Goal: Transaction & Acquisition: Download file/media

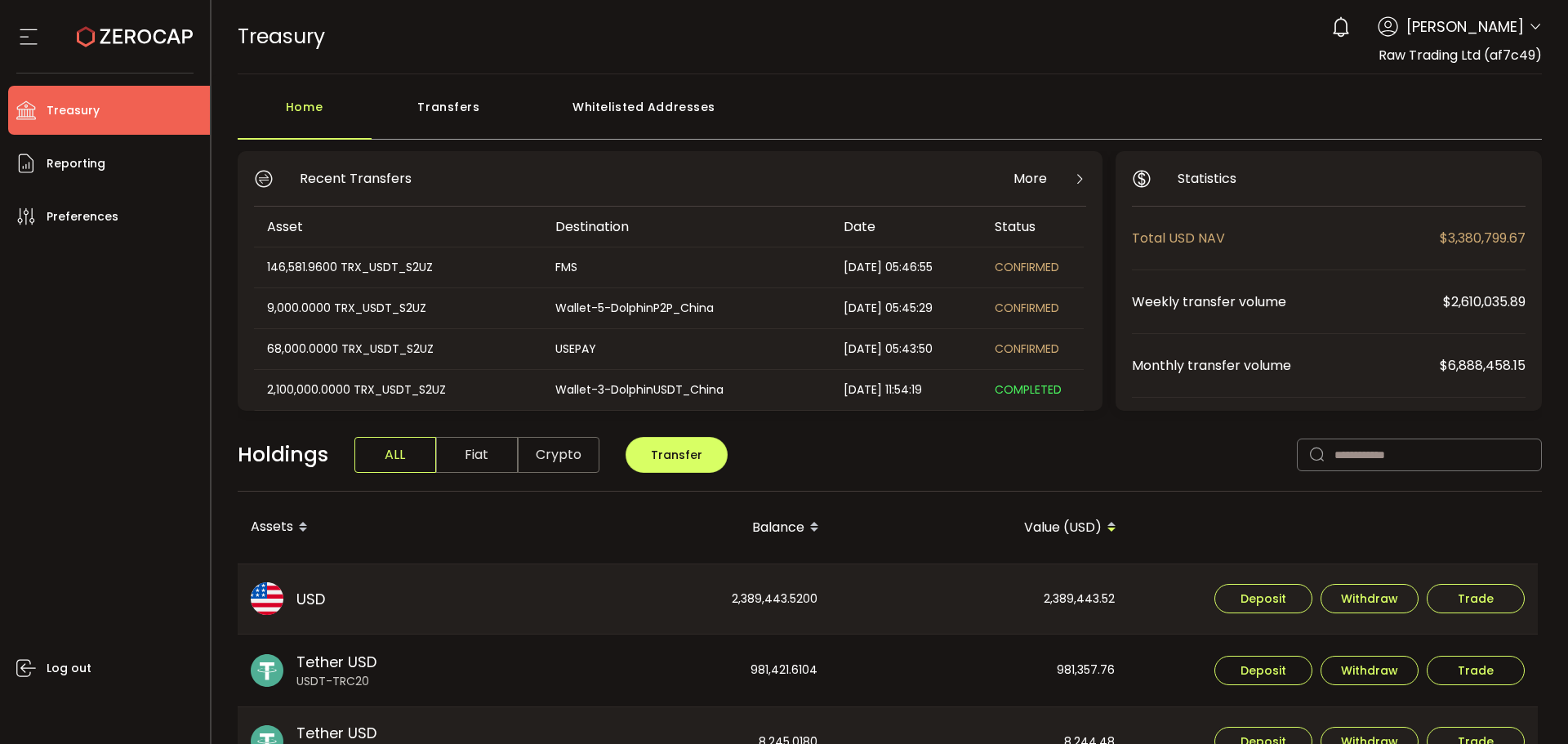
click at [1535, 23] on icon at bounding box center [1535, 26] width 13 height 13
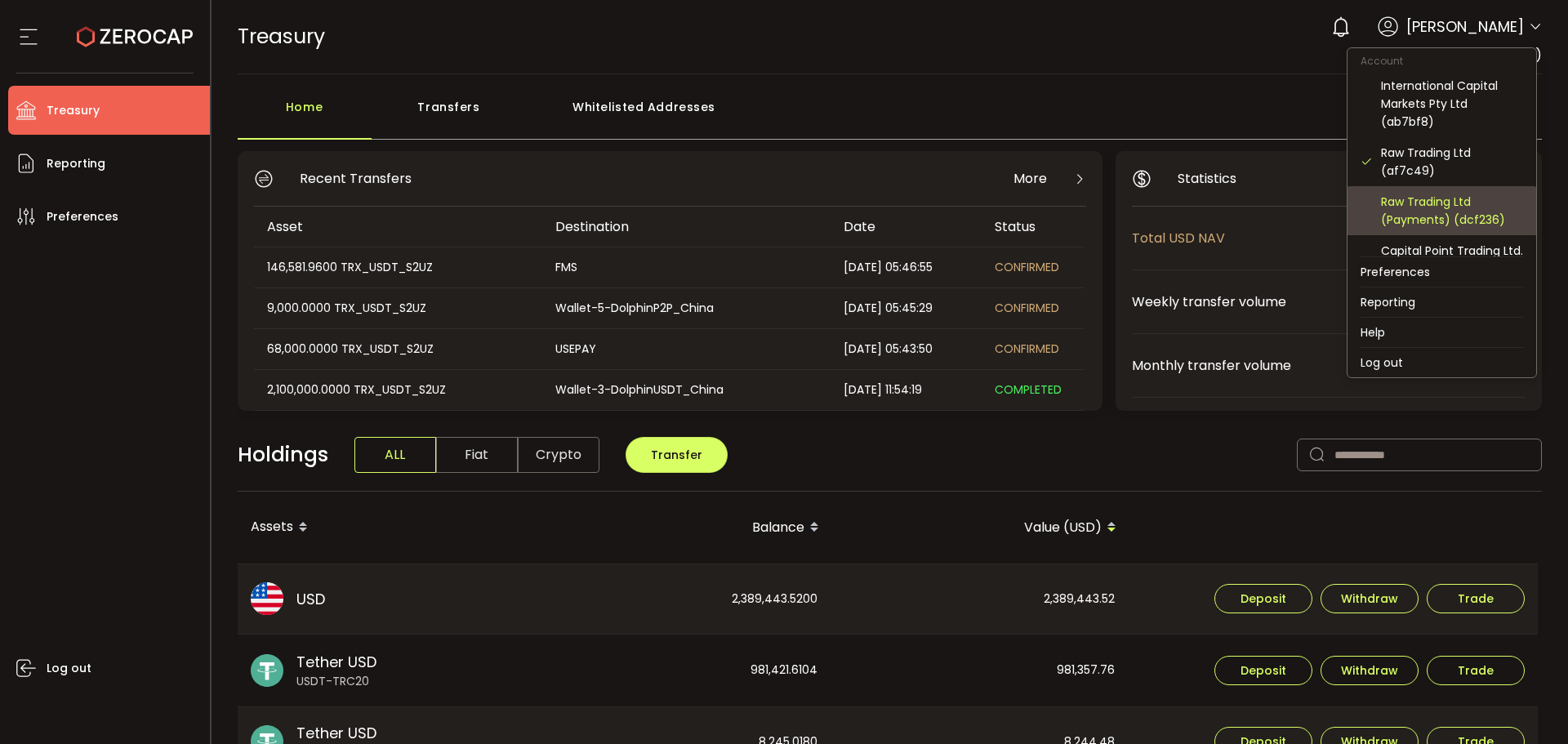
click at [1429, 208] on div "Raw Trading Ltd (Payments) (dcf236)" at bounding box center [1452, 211] width 142 height 36
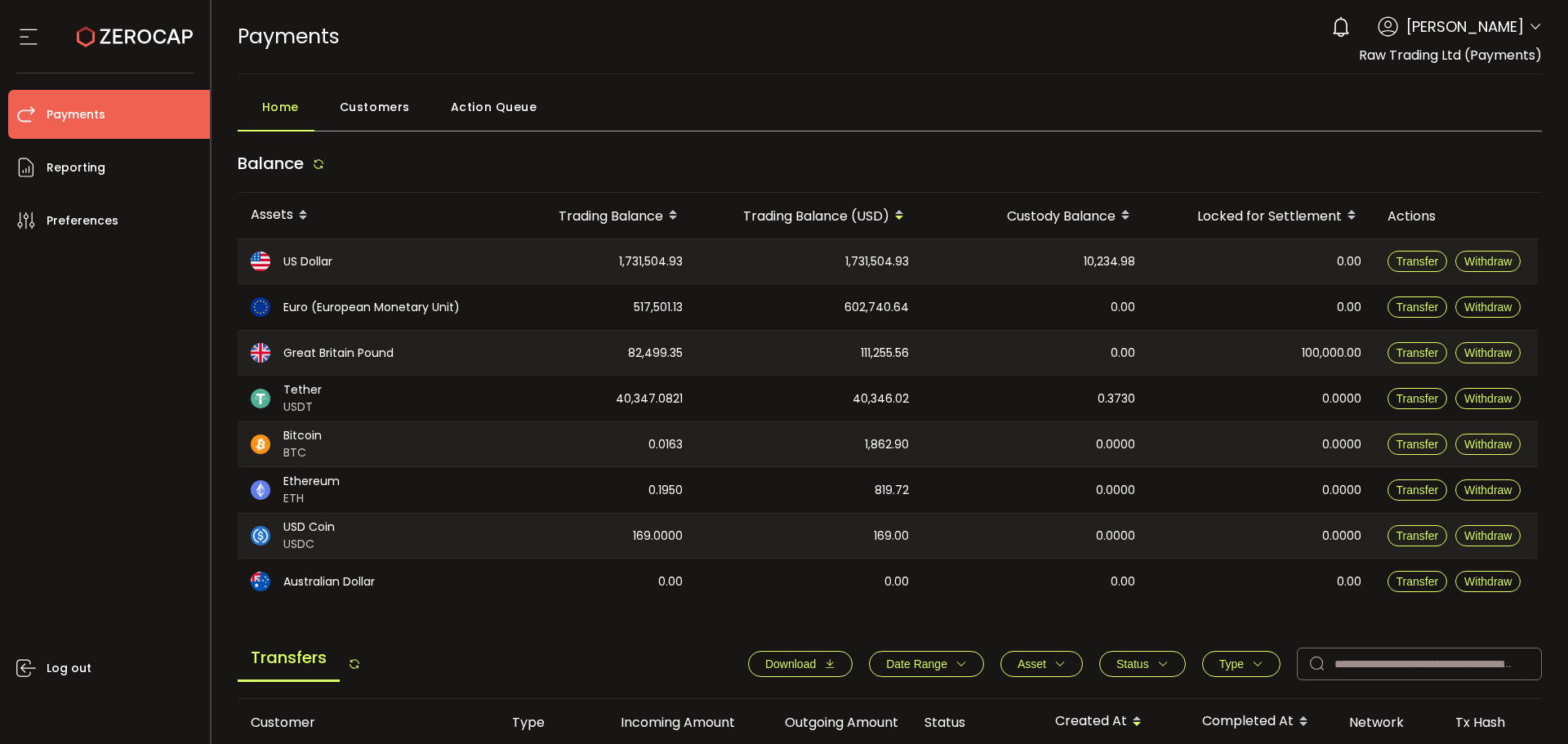
drag, startPoint x: 1297, startPoint y: 352, endPoint x: 1349, endPoint y: 350, distance: 52.0
click at [1361, 348] on div "100,000.00" at bounding box center [1261, 353] width 227 height 44
click at [1253, 356] on div "100,000.00" at bounding box center [1261, 353] width 227 height 44
click at [1266, 396] on div "0.0000" at bounding box center [1261, 398] width 227 height 46
click at [1529, 23] on icon at bounding box center [1535, 26] width 13 height 13
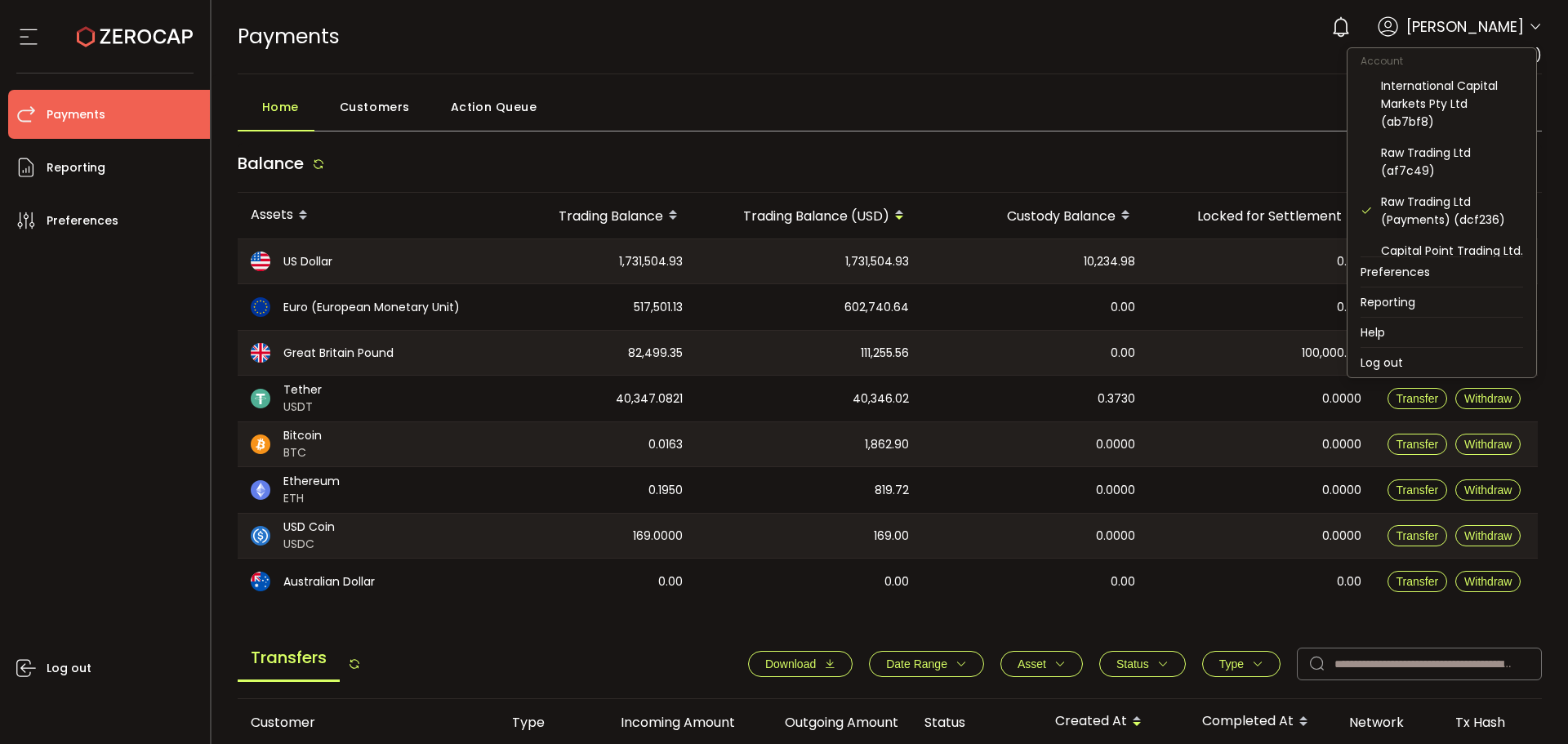
click at [1256, 100] on div "Home Customers Action Queue" at bounding box center [890, 111] width 1305 height 41
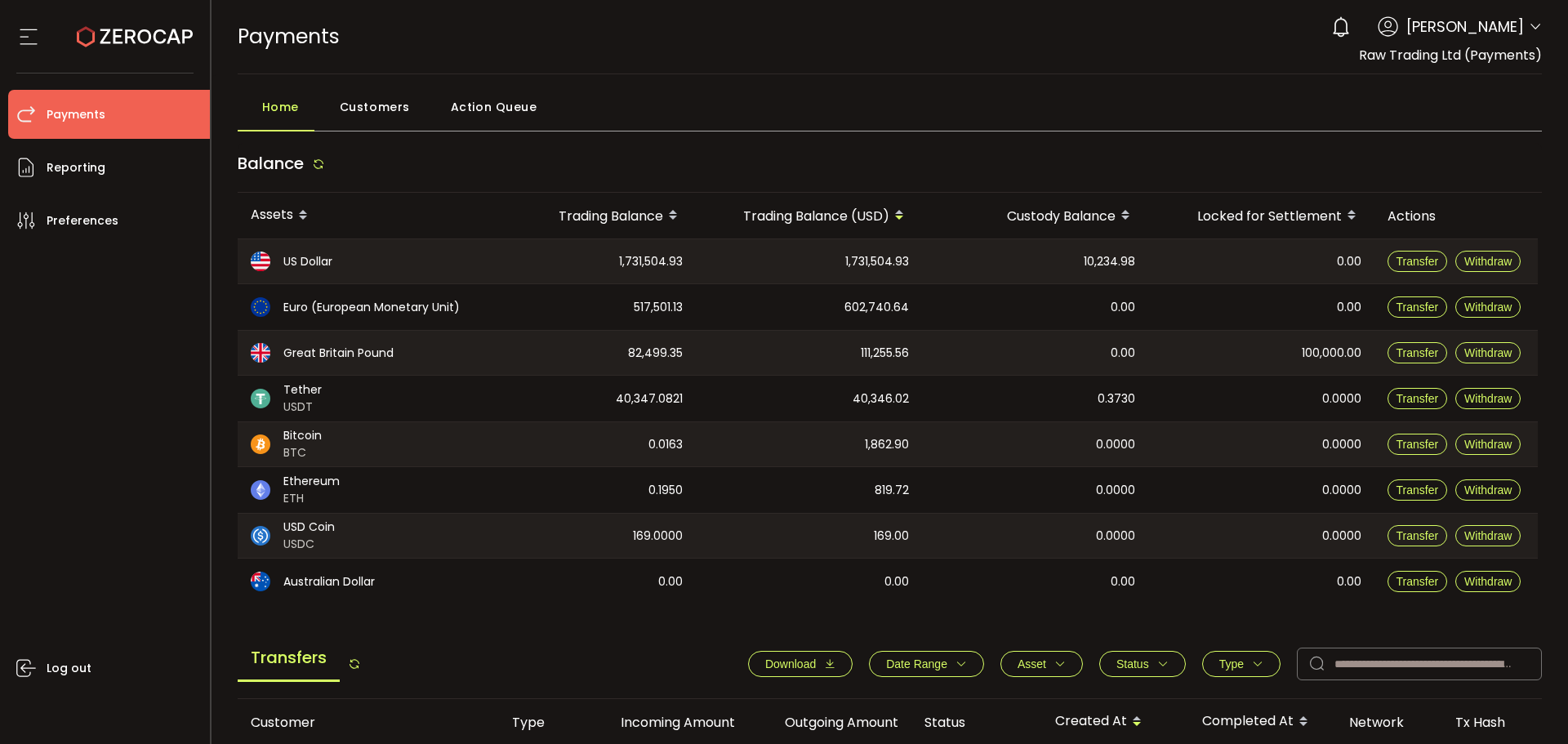
drag, startPoint x: 1073, startPoint y: 144, endPoint x: 1144, endPoint y: 155, distance: 71.8
click at [1077, 144] on div "Balance" at bounding box center [890, 167] width 1305 height 50
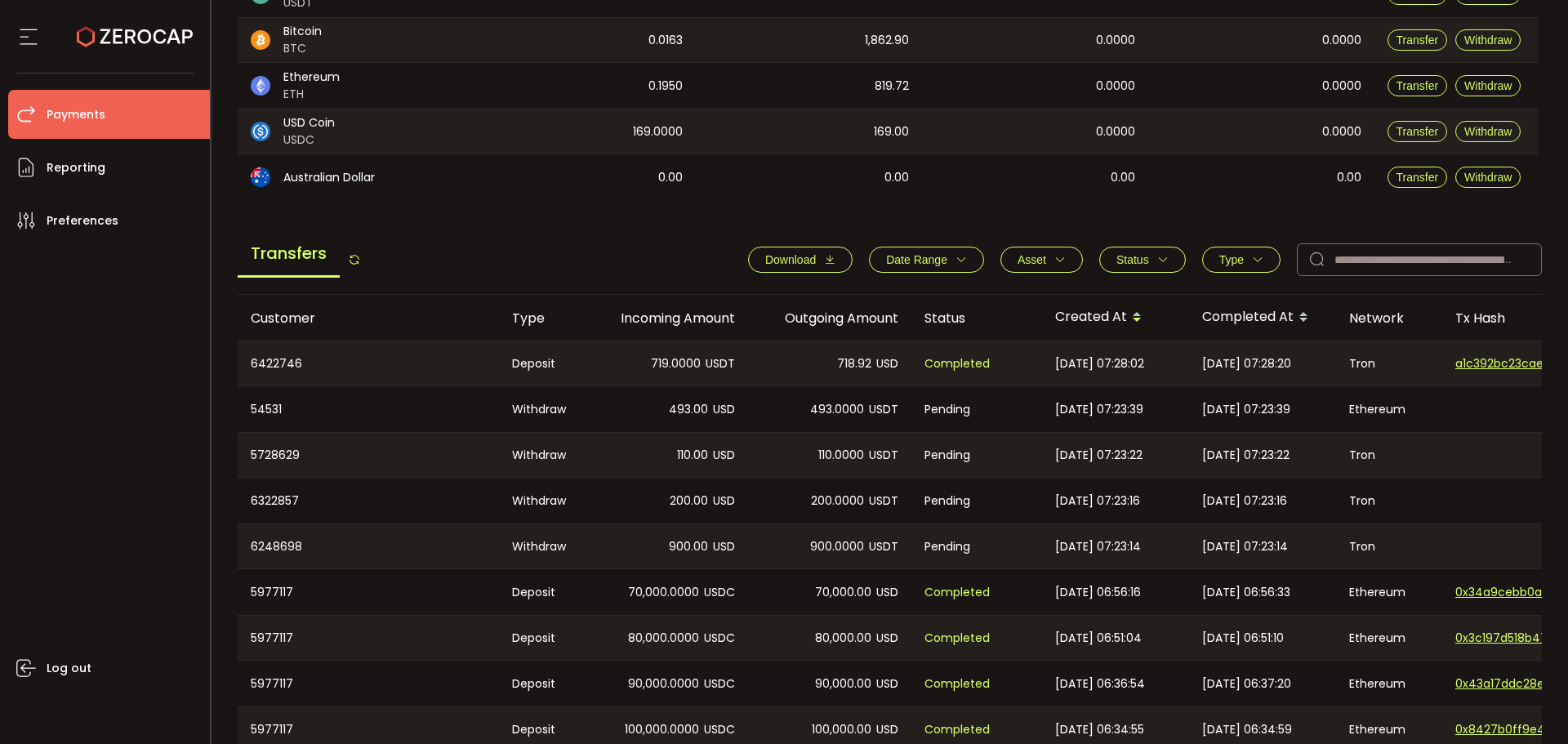
scroll to position [534, 0]
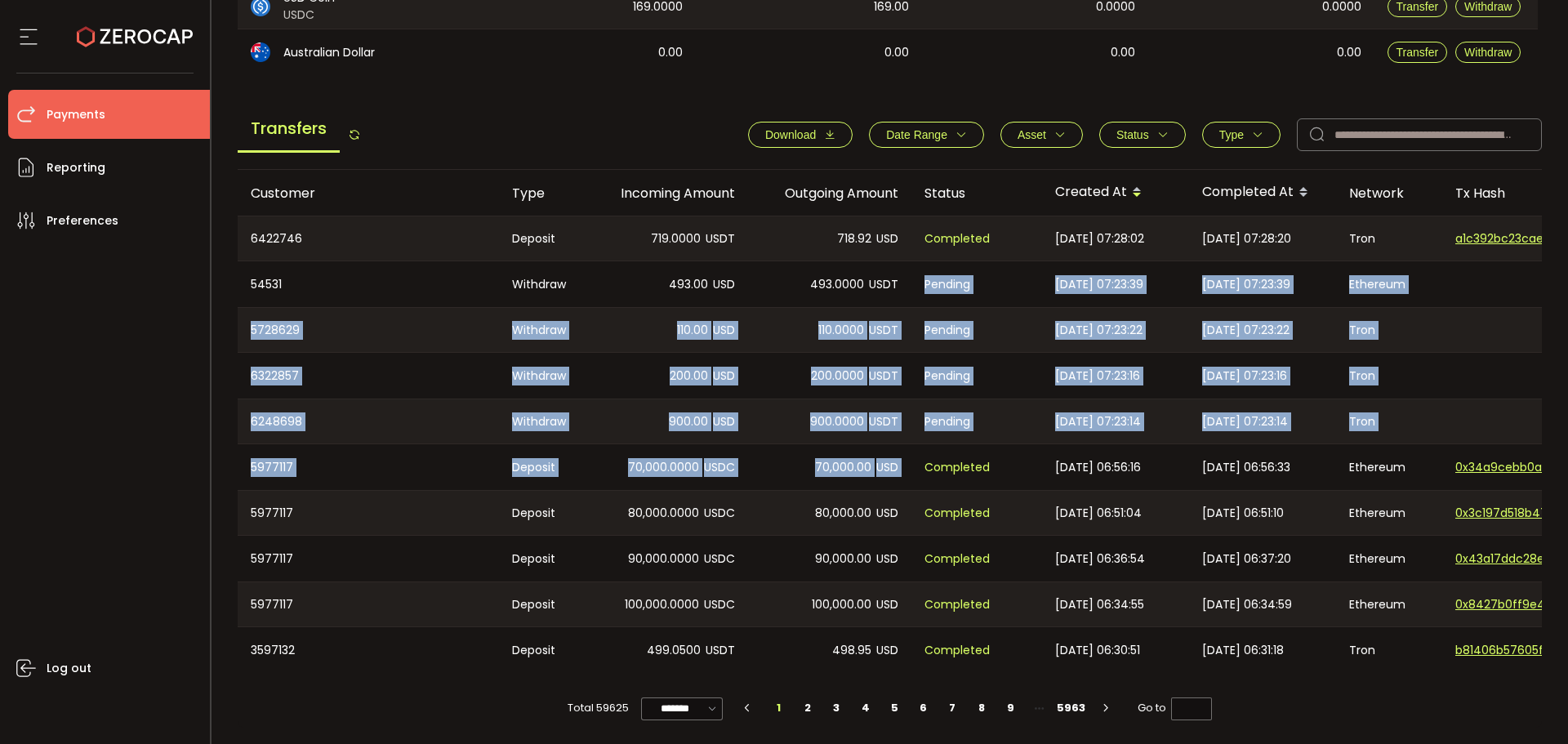
drag, startPoint x: 918, startPoint y: 434, endPoint x: 920, endPoint y: 485, distance: 51.0
click at [920, 485] on tbody "6422746 Deposit 719.0000 USDT 718.92 USD Completed 2025-08-20 07:28:02 2025-08-…" at bounding box center [1097, 444] width 1720 height 458
click at [806, 705] on li "2" at bounding box center [807, 709] width 29 height 23
type input "*"
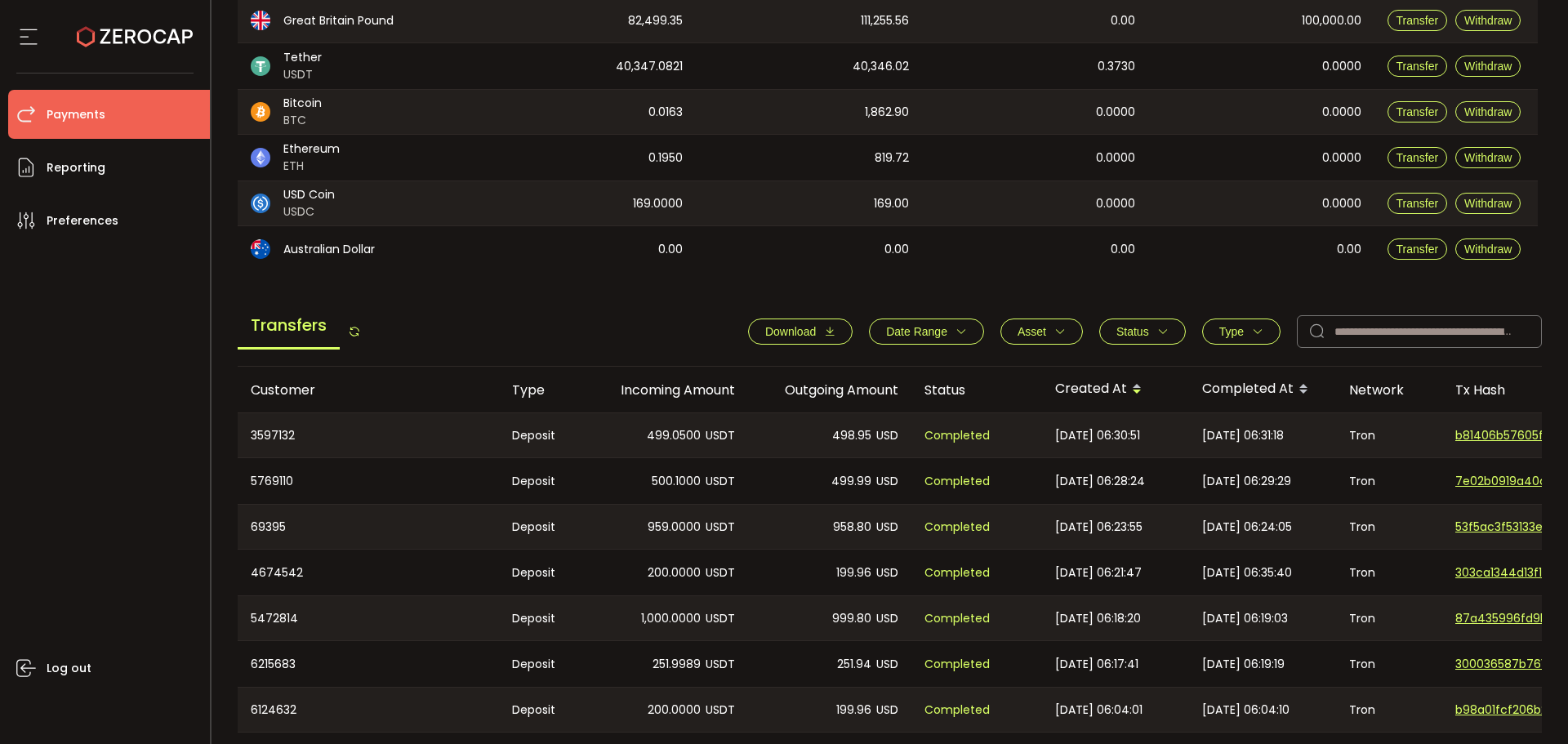
scroll to position [126, 0]
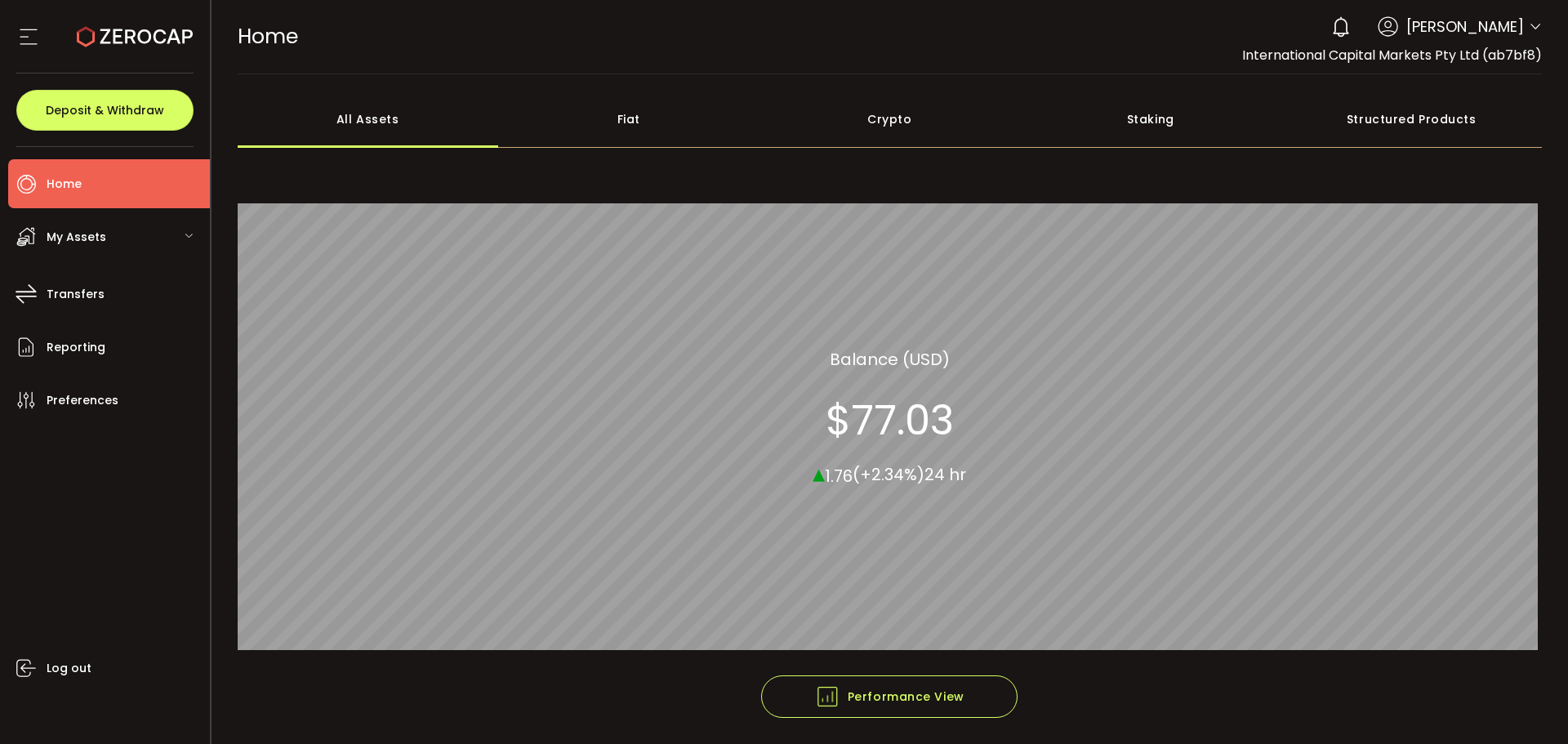
click at [1529, 33] on span at bounding box center [1535, 27] width 13 height 17
click at [1529, 29] on icon at bounding box center [1535, 26] width 13 height 13
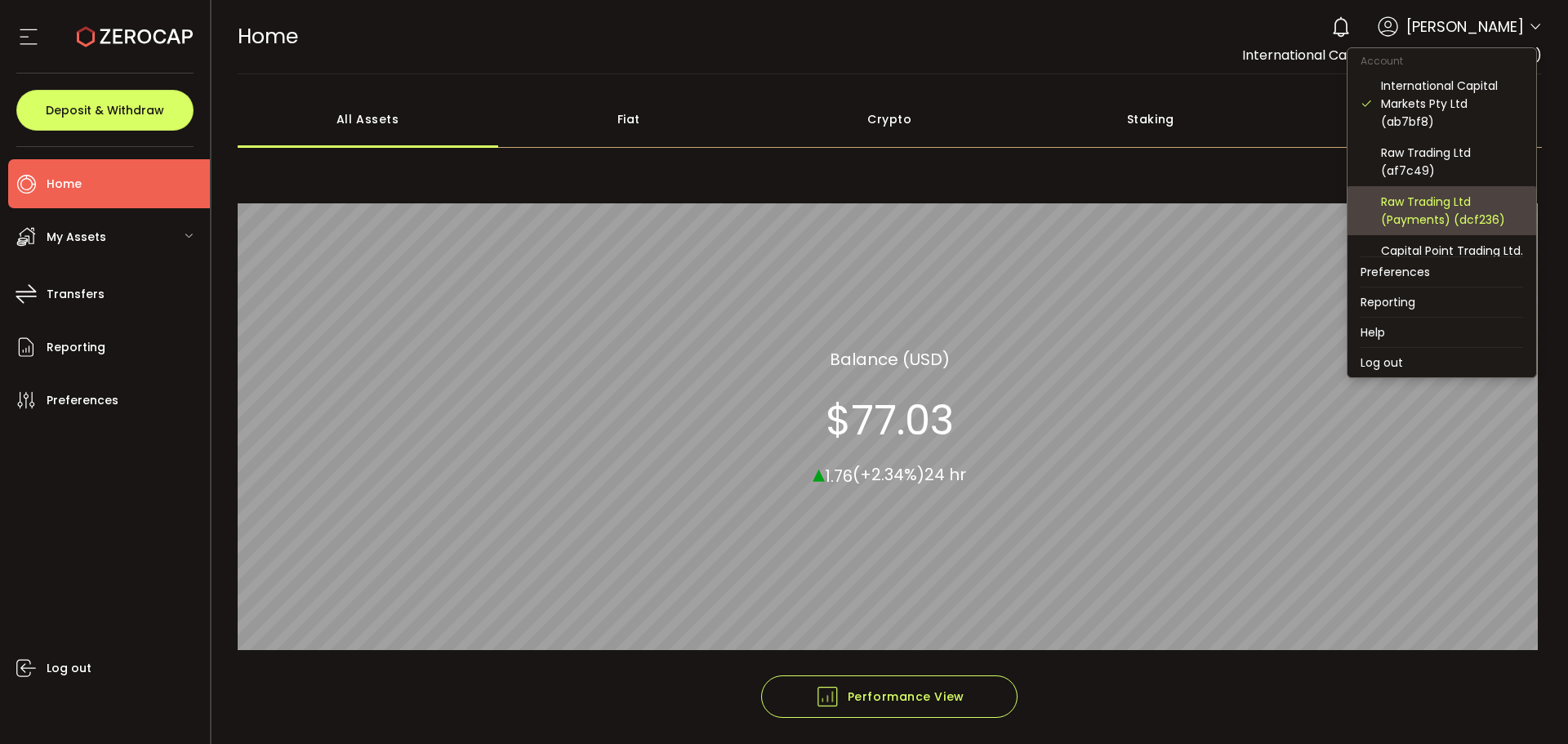
click at [1432, 208] on div "Raw Trading Ltd (Payments) (dcf236)" at bounding box center [1452, 211] width 142 height 36
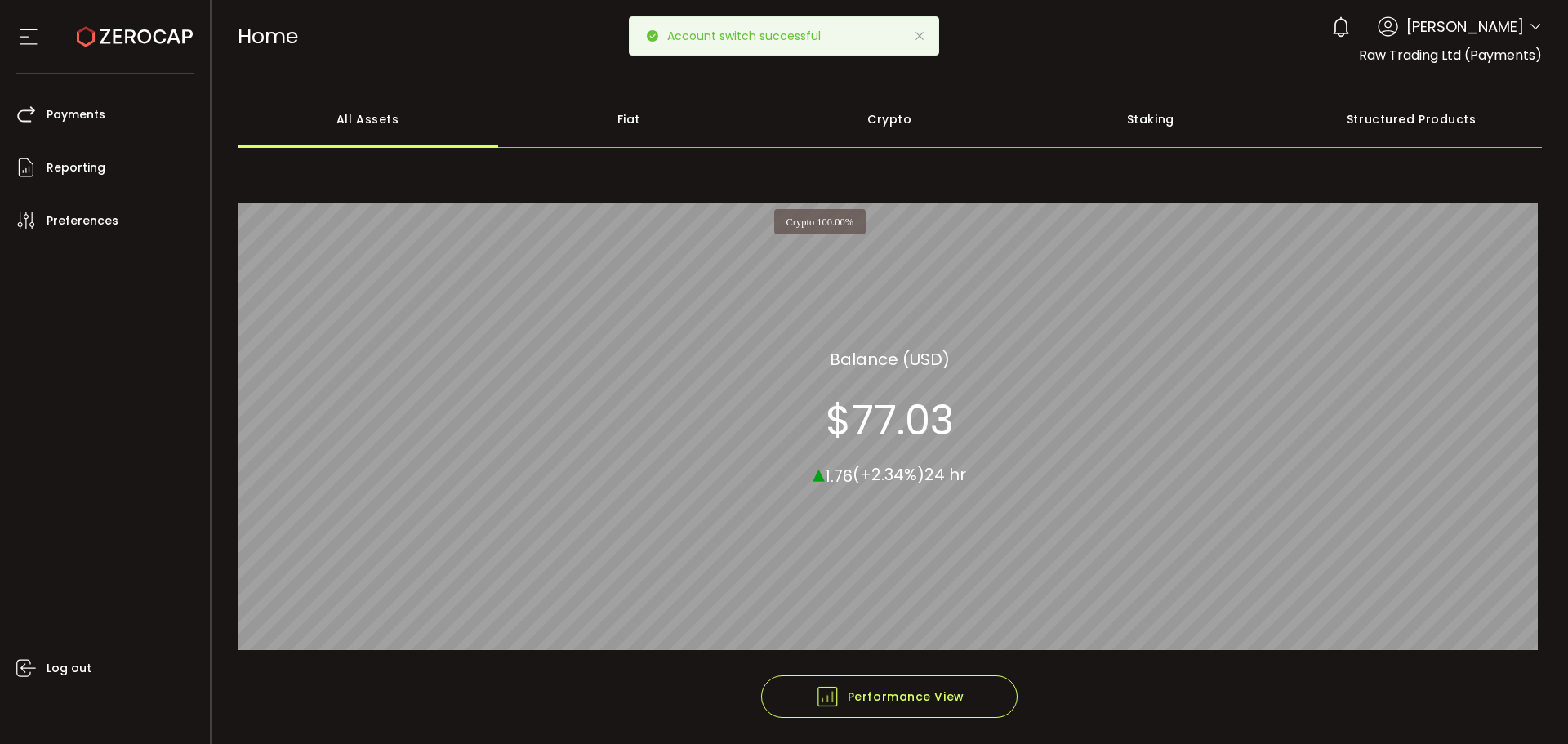
click at [918, 37] on icon at bounding box center [919, 35] width 13 height 13
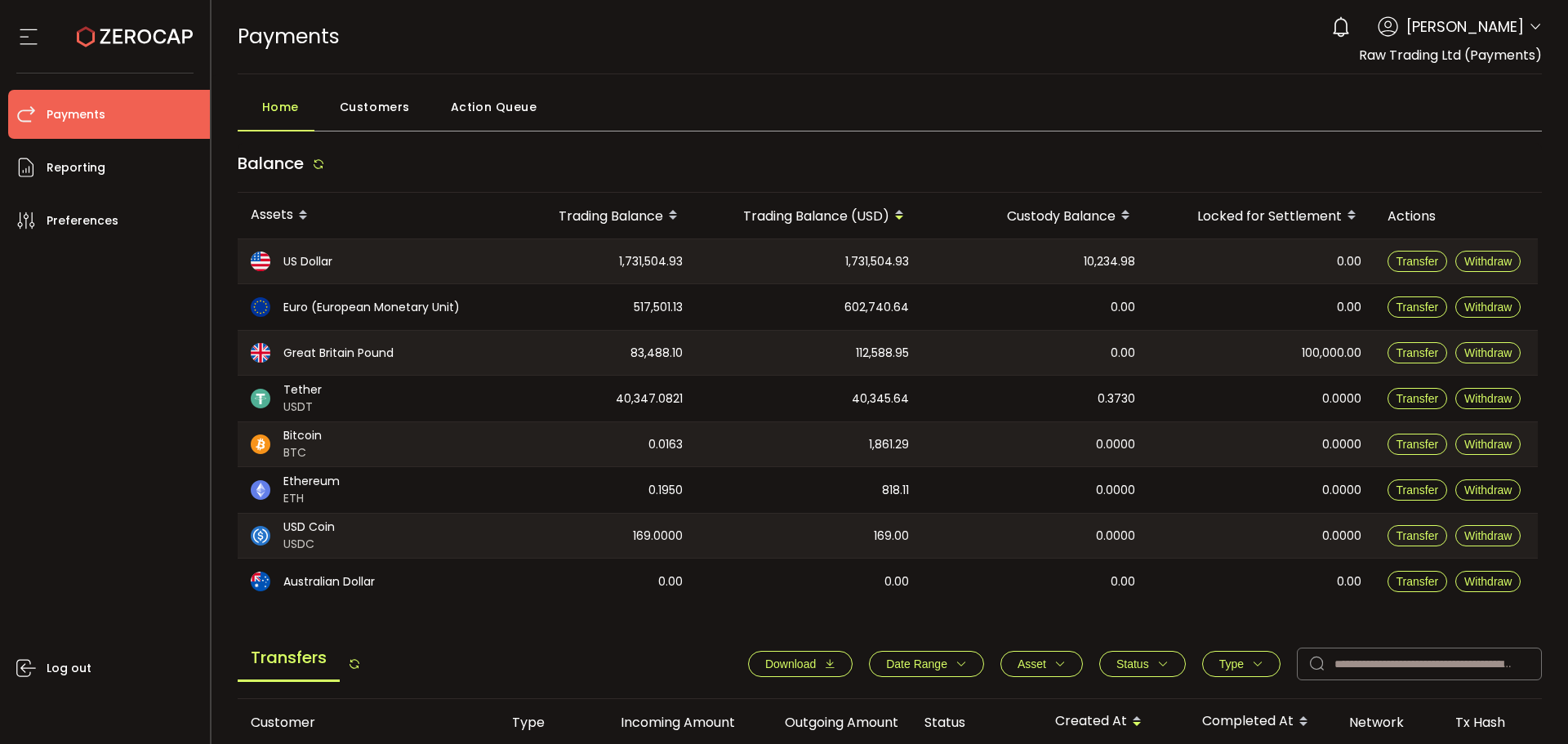
drag, startPoint x: 1288, startPoint y: 354, endPoint x: 1280, endPoint y: 410, distance: 56.6
click at [1291, 359] on div "100,000.00" at bounding box center [1261, 353] width 227 height 44
drag, startPoint x: 1288, startPoint y: 360, endPoint x: 1170, endPoint y: 643, distance: 306.6
click at [1360, 374] on div "100,000.00" at bounding box center [1261, 353] width 227 height 44
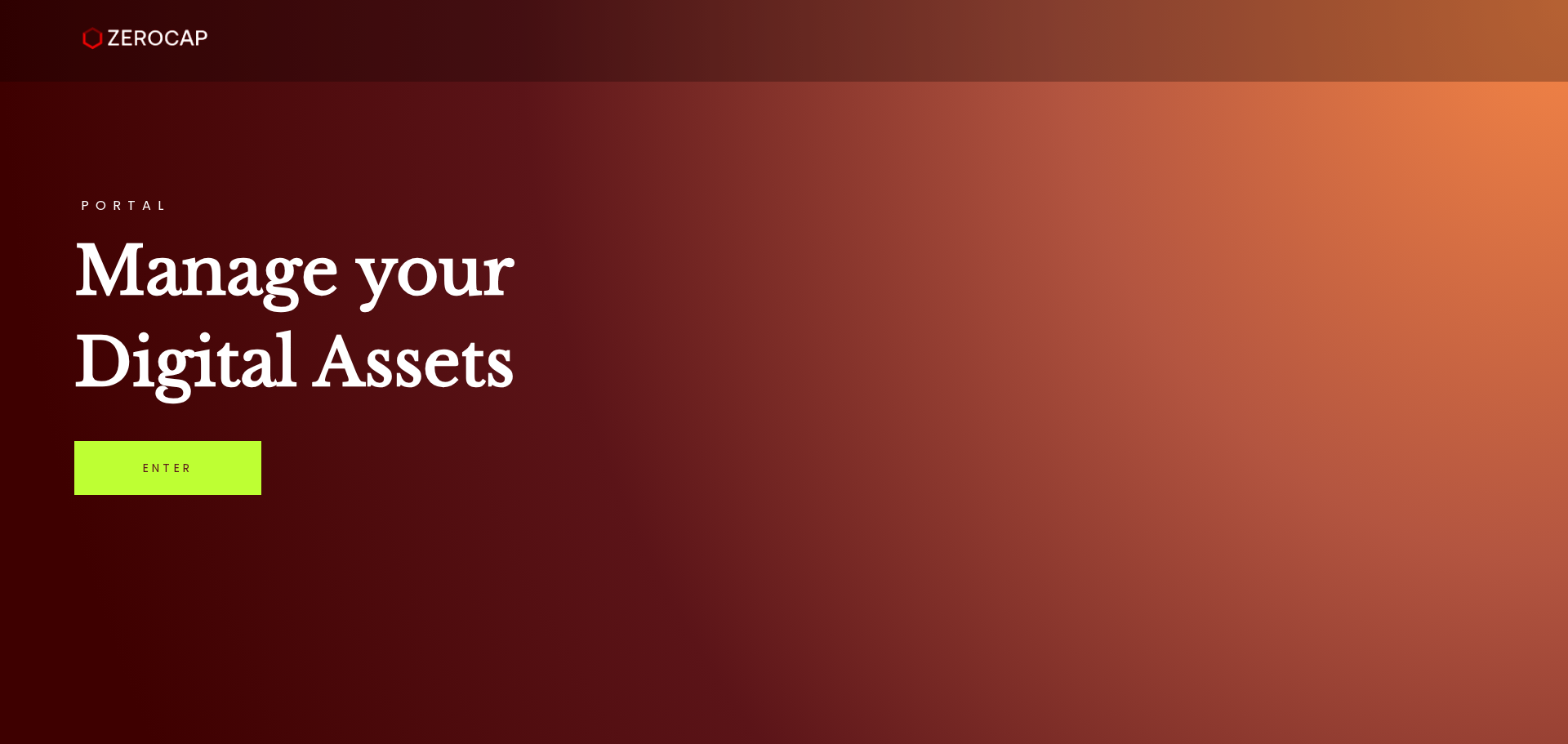
click at [214, 452] on link "Enter" at bounding box center [167, 467] width 187 height 54
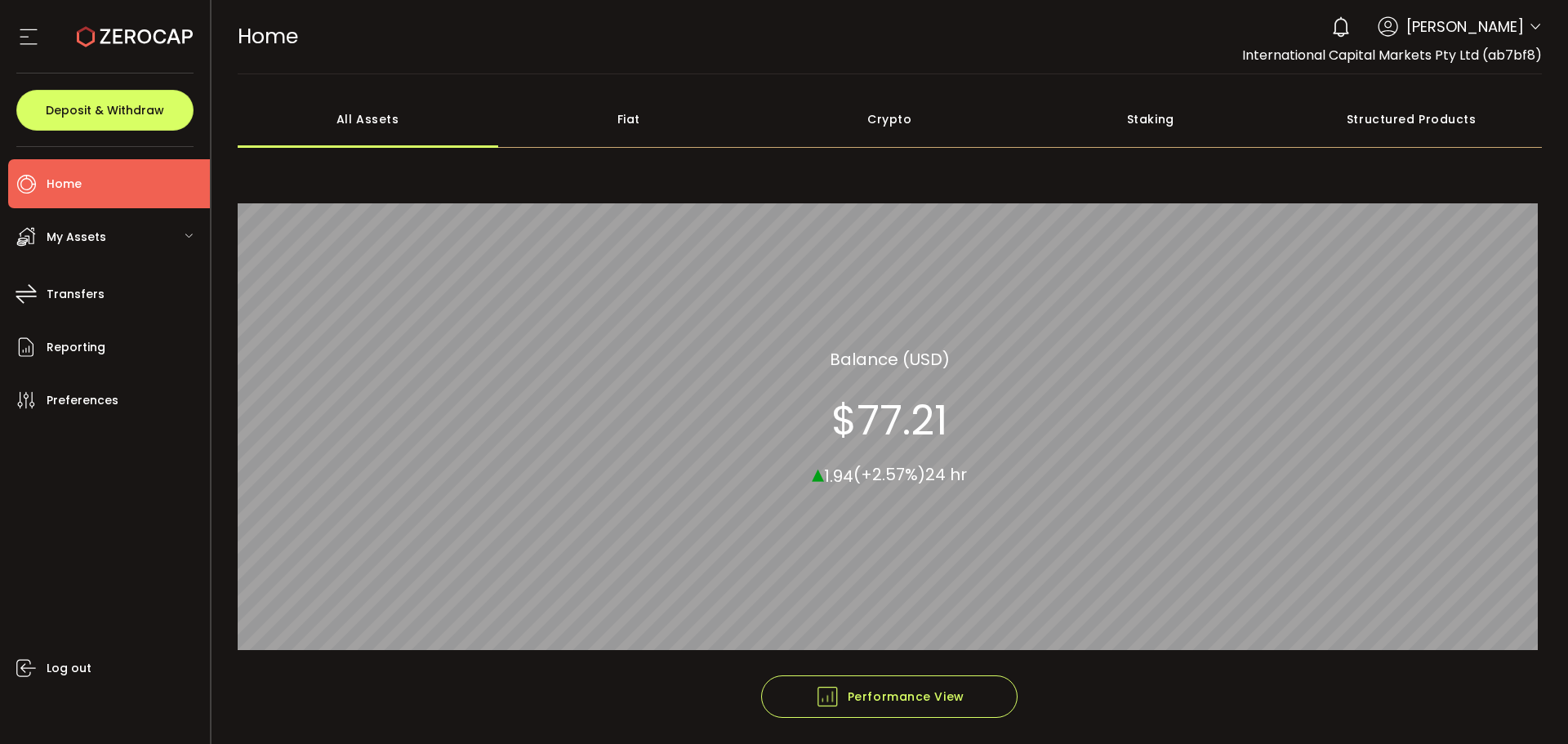
drag, startPoint x: 1532, startPoint y: 28, endPoint x: 1523, endPoint y: 52, distance: 25.6
click at [1532, 28] on icon at bounding box center [1535, 26] width 13 height 13
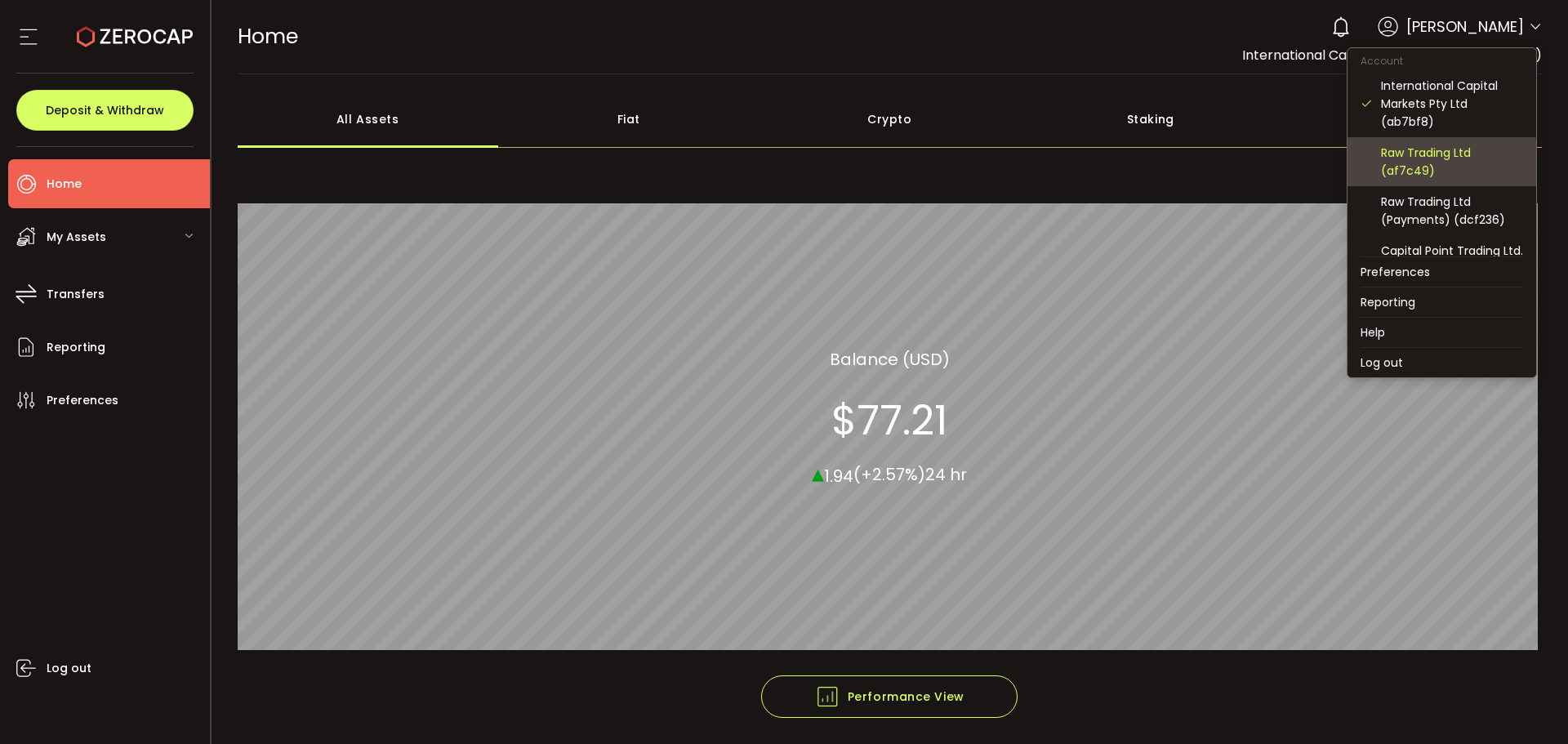
click at [1414, 172] on div "Raw Trading Ltd (af7c49)" at bounding box center [1452, 161] width 142 height 36
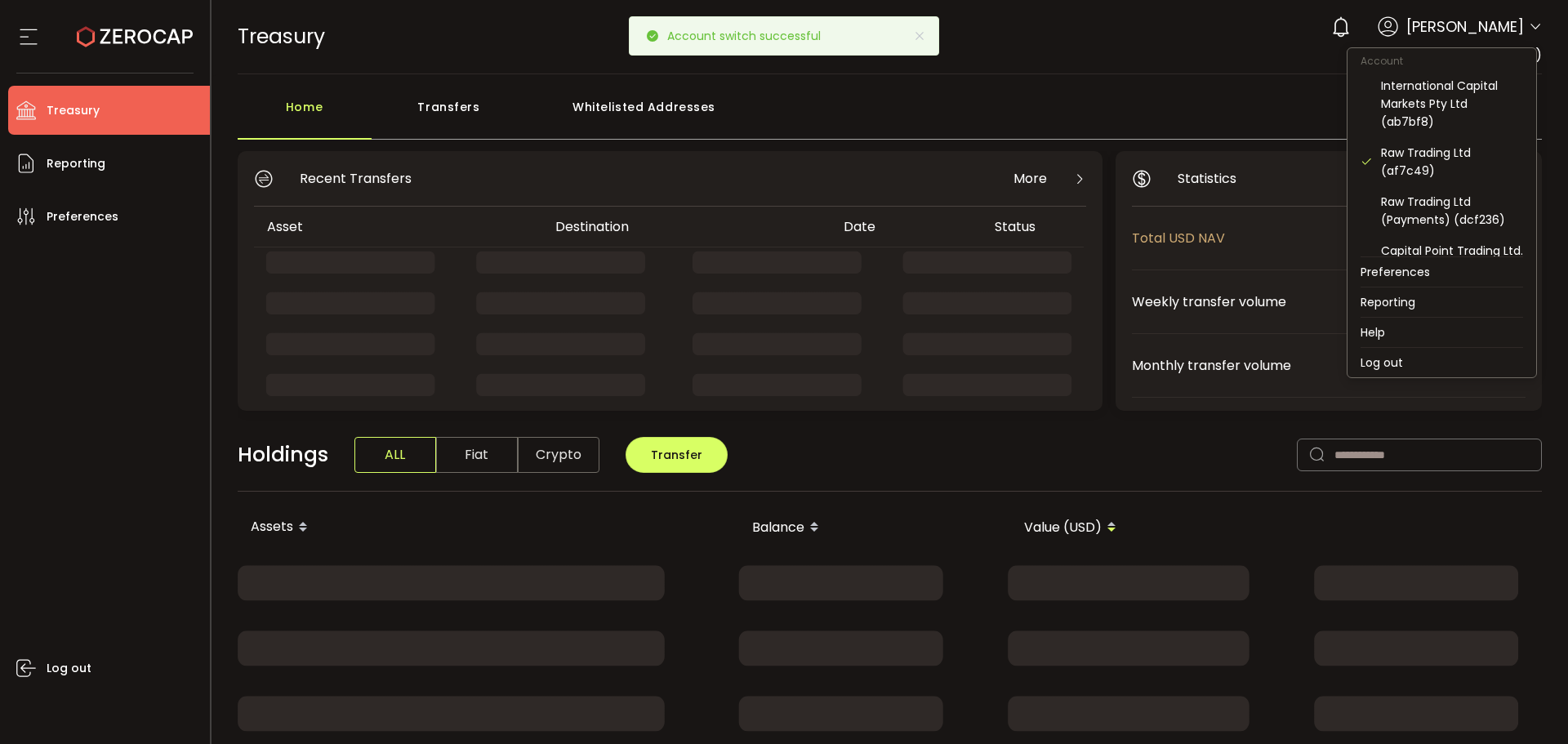
click at [1533, 20] on icon at bounding box center [1535, 26] width 13 height 13
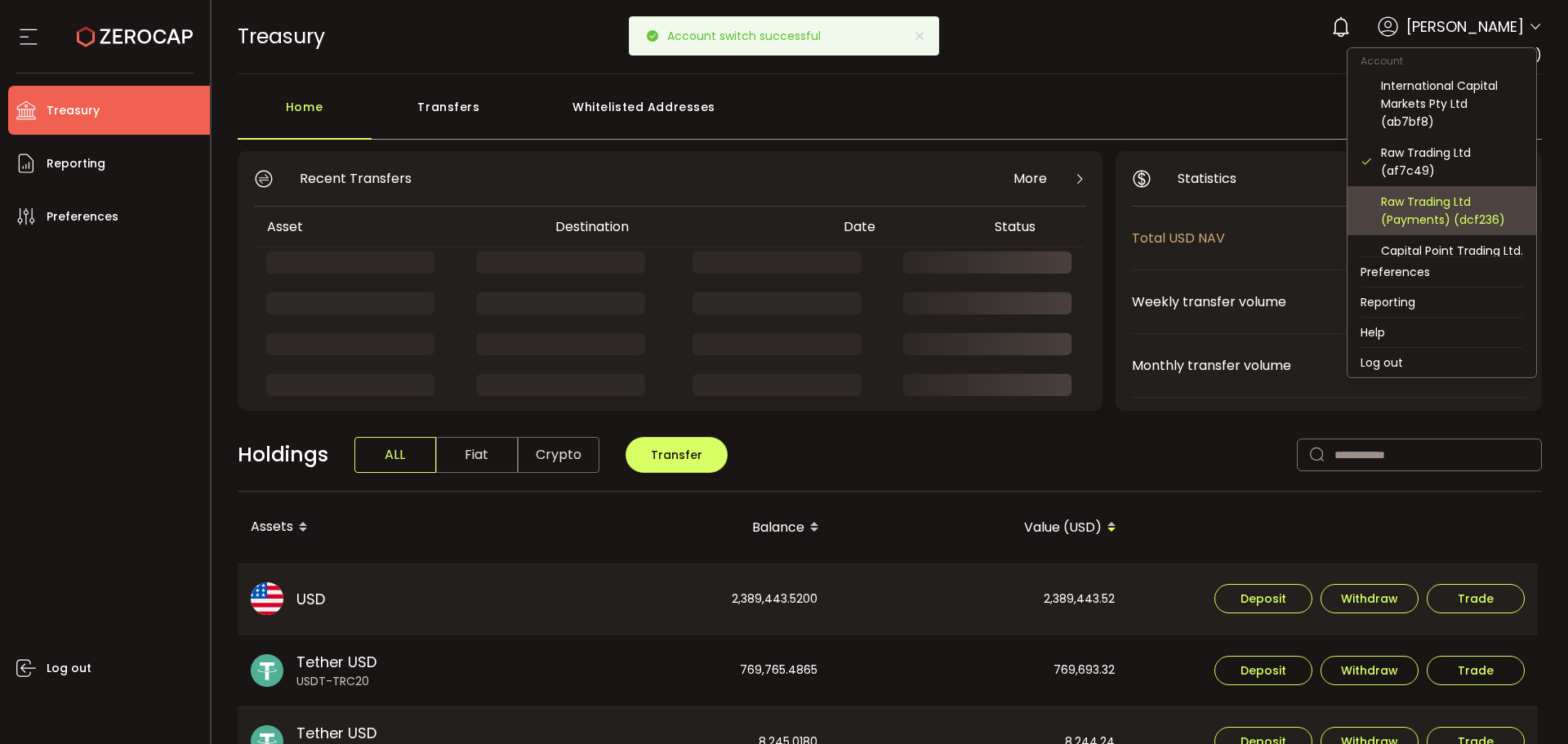
click at [1457, 218] on div "Raw Trading Ltd (Payments) (dcf236)" at bounding box center [1452, 211] width 142 height 36
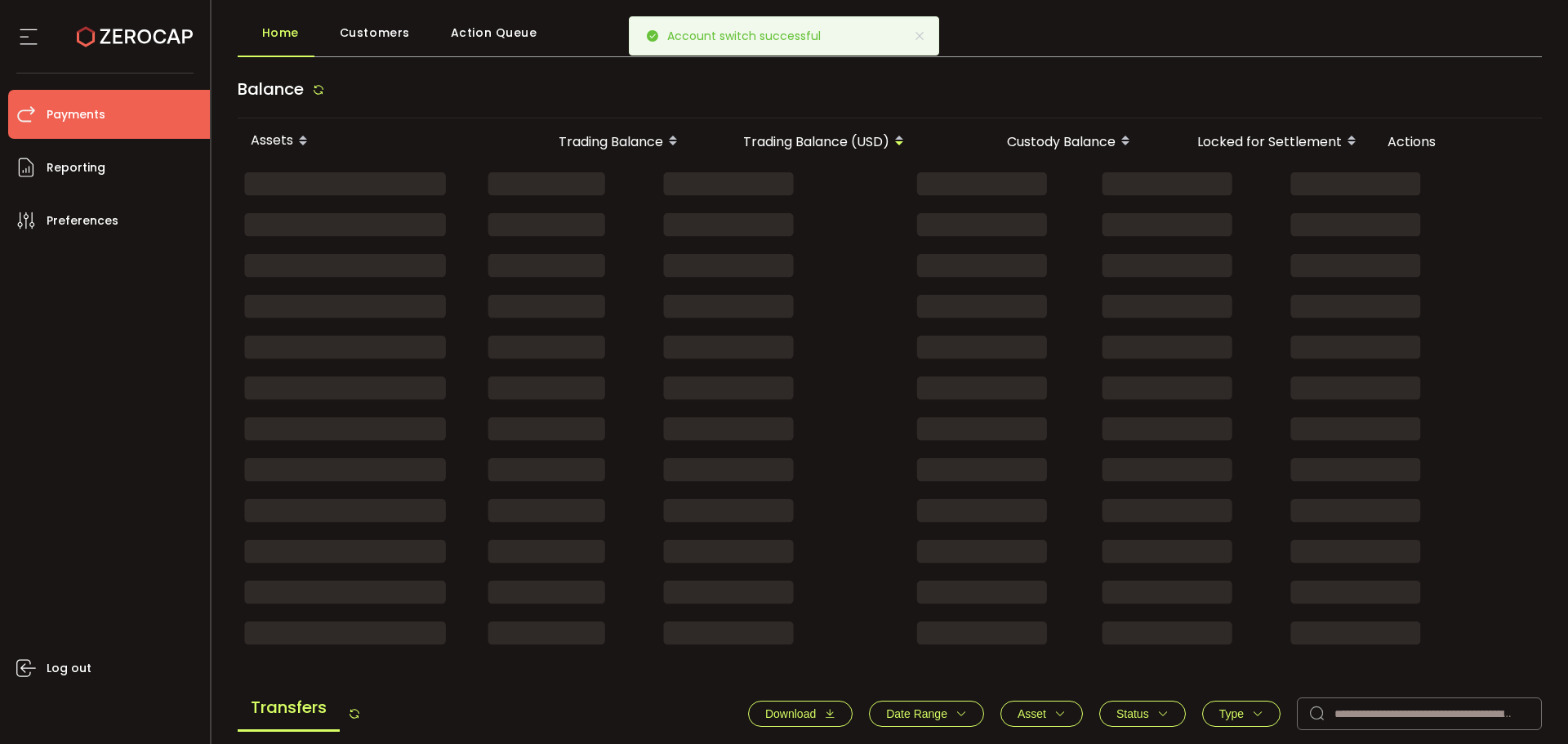
scroll to position [64, 0]
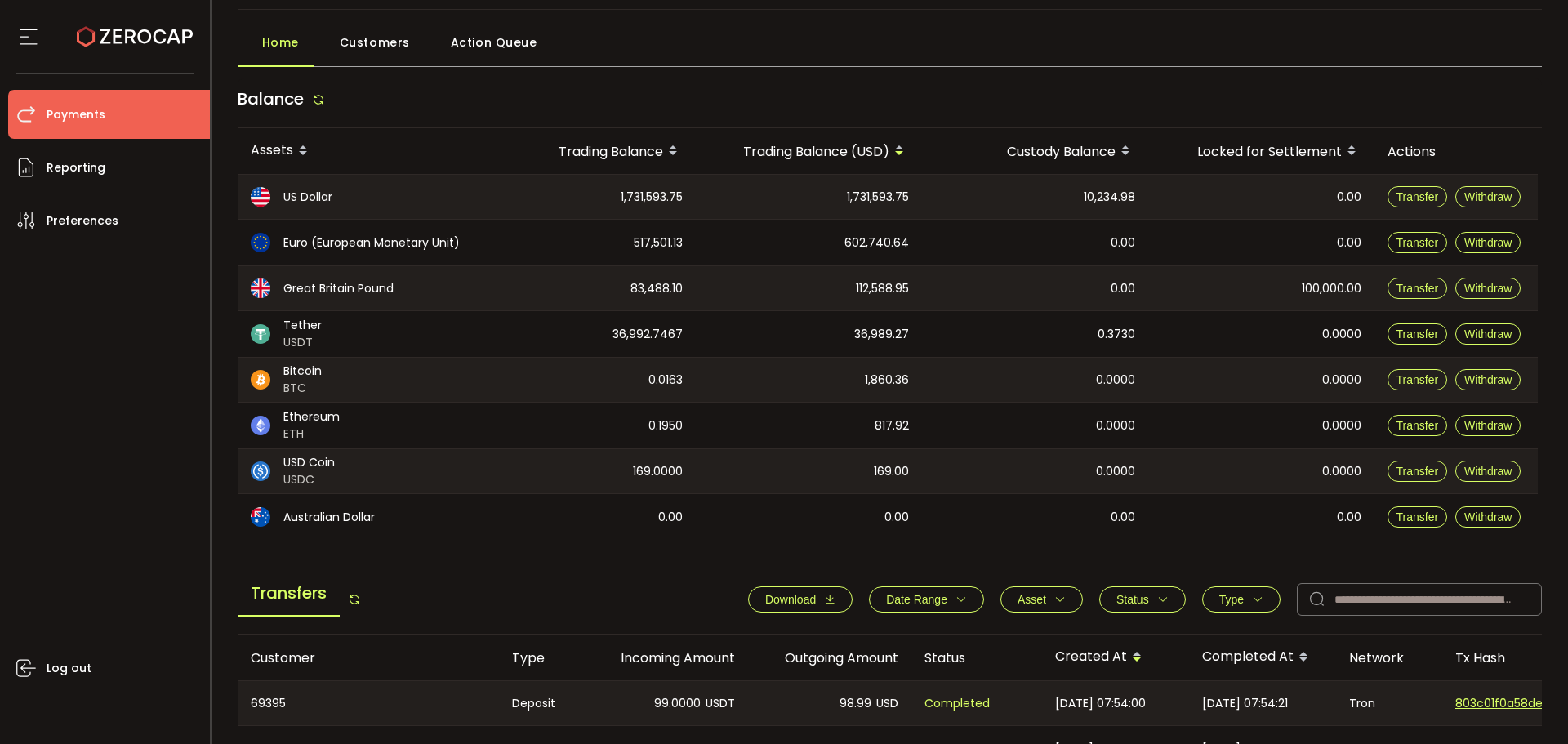
drag, startPoint x: 585, startPoint y: 329, endPoint x: 710, endPoint y: 336, distance: 125.2
click at [710, 336] on tr "Tether USDT 36,992.7467 36,989.27 0.3730 0.0000 Transfer Withdraw" at bounding box center [888, 334] width 1300 height 46
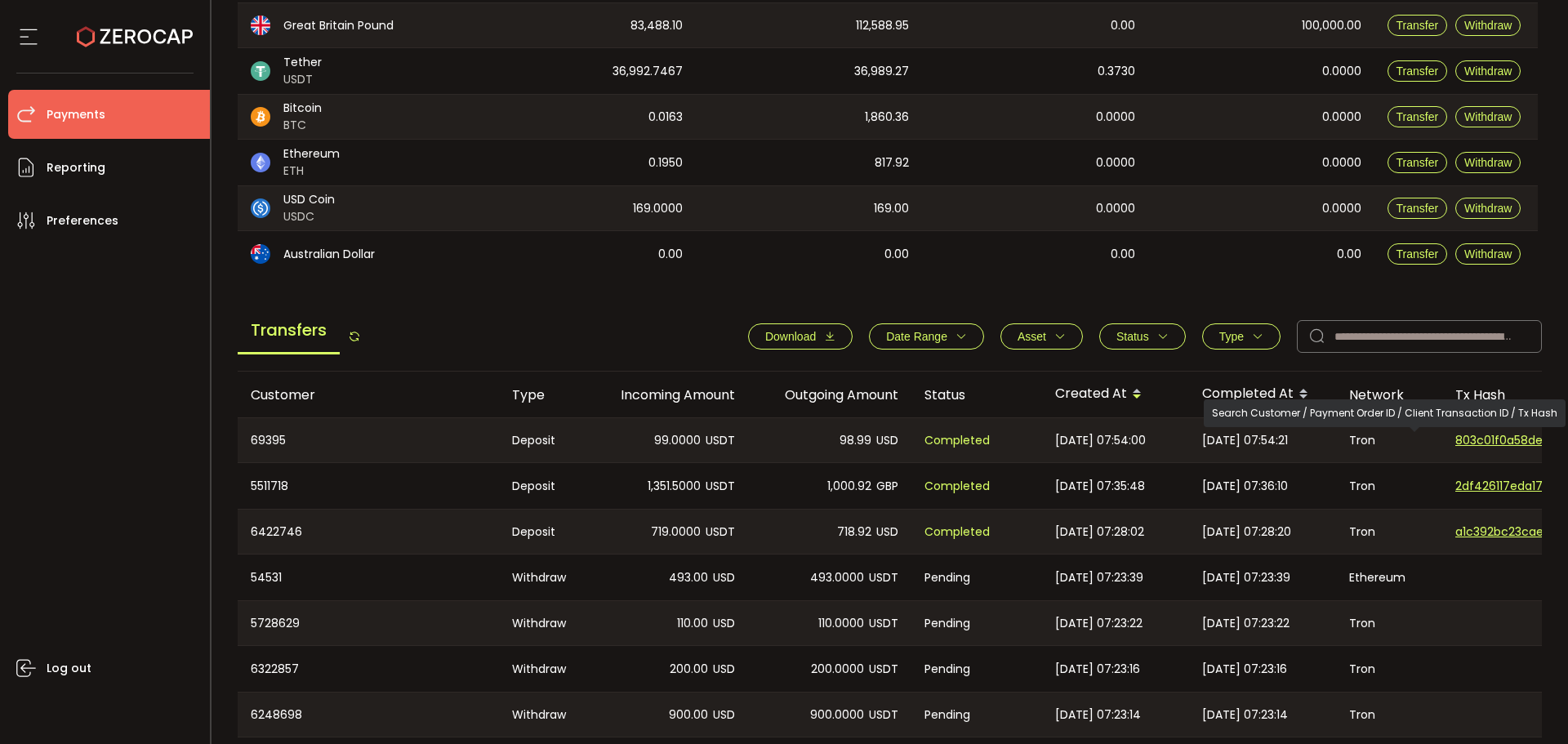
scroll to position [207, 0]
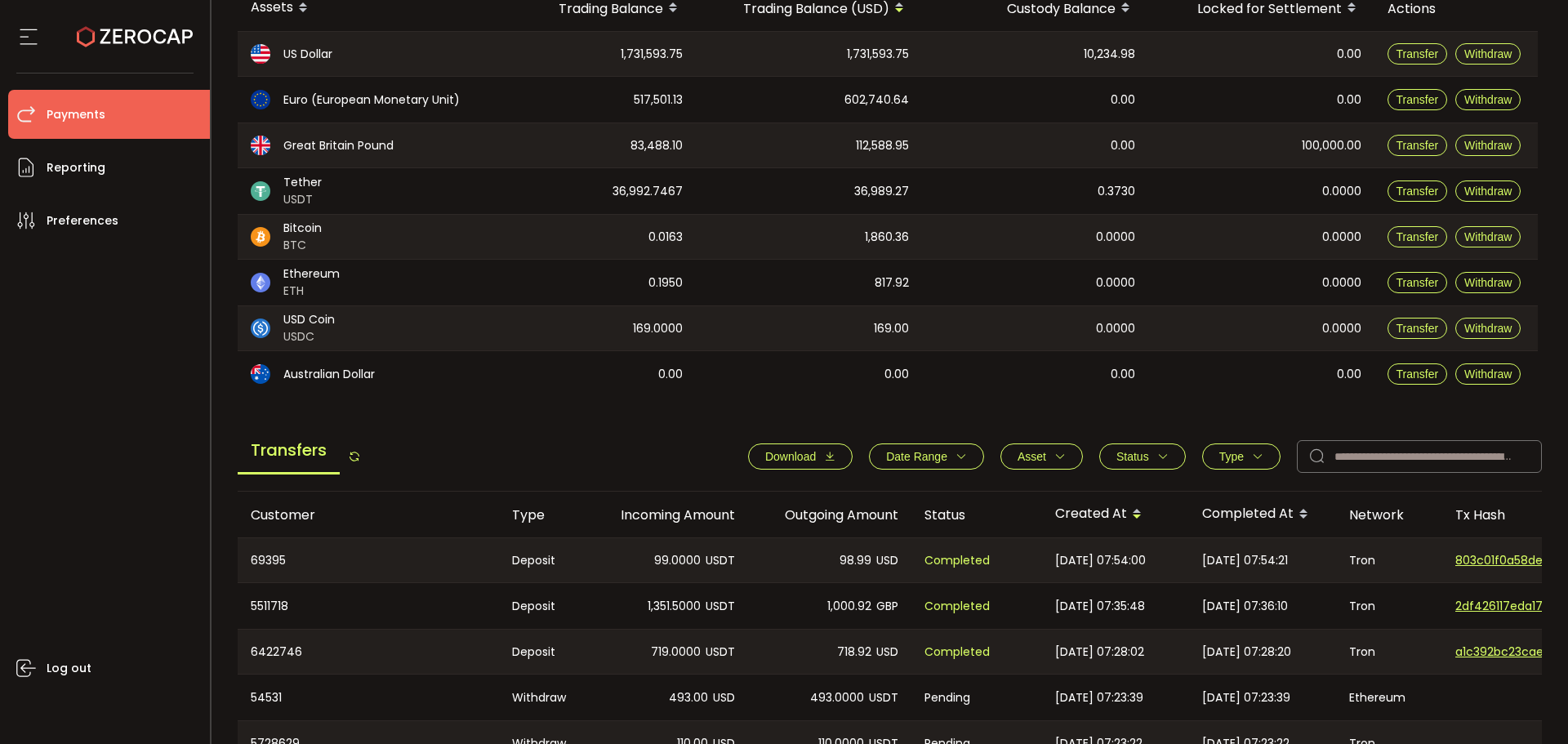
drag, startPoint x: 811, startPoint y: 460, endPoint x: 829, endPoint y: 467, distance: 19.3
click at [811, 460] on span "Download" at bounding box center [790, 457] width 50 height 13
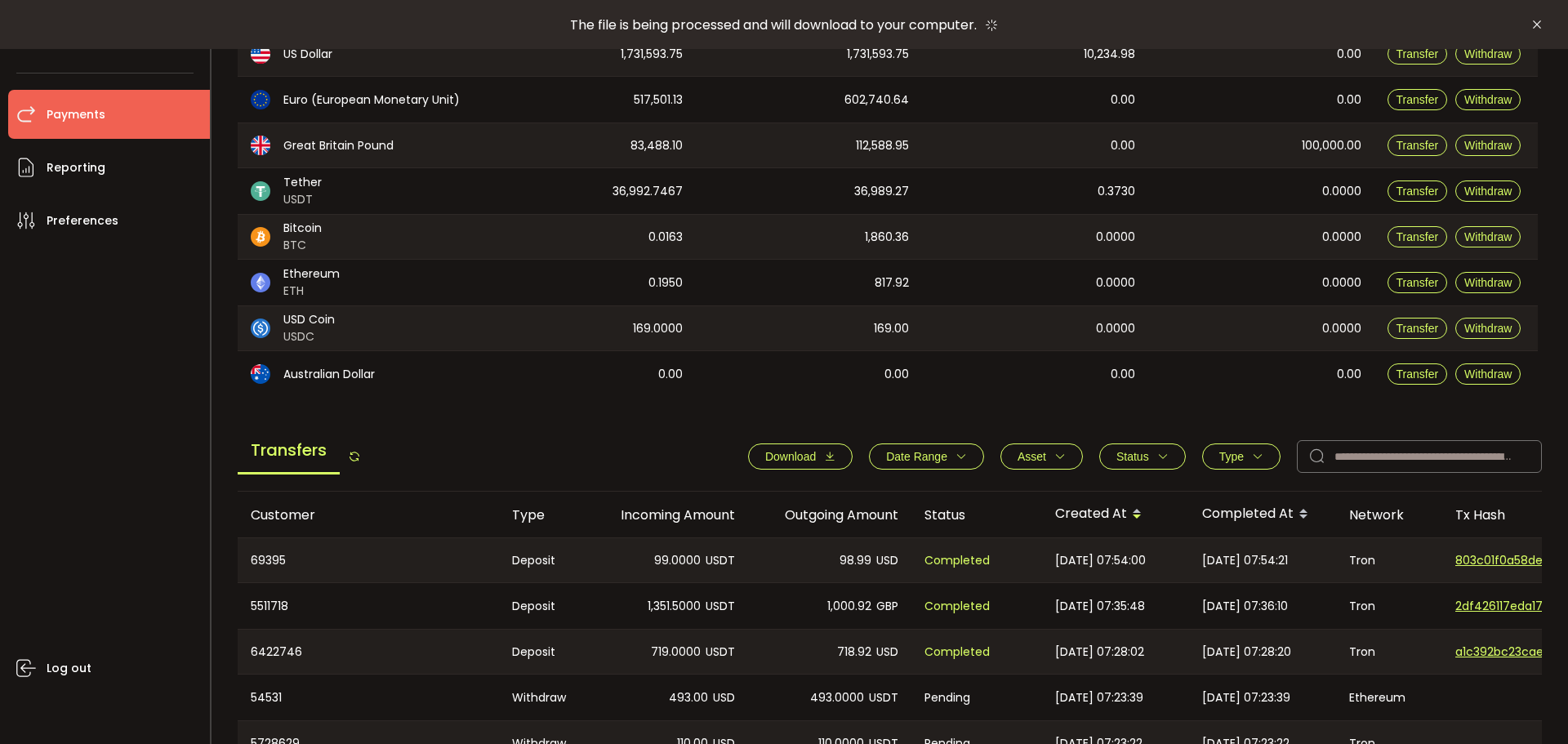
click at [896, 453] on span "Date Range" at bounding box center [918, 457] width 62 height 13
click at [917, 499] on span "-" at bounding box center [925, 496] width 16 height 26
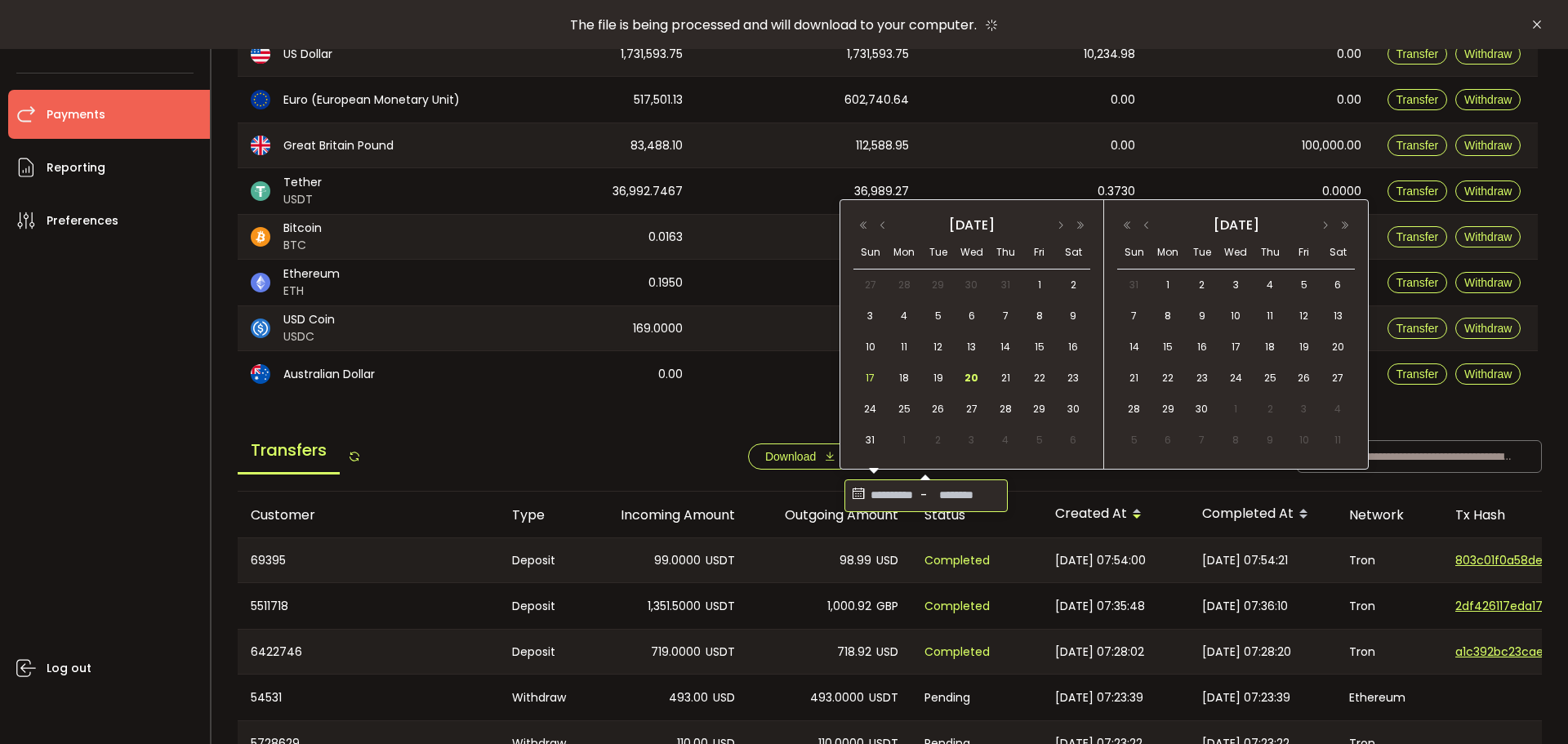
click at [873, 381] on span "17" at bounding box center [871, 378] width 19 height 19
click at [971, 380] on span "20" at bounding box center [972, 378] width 19 height 19
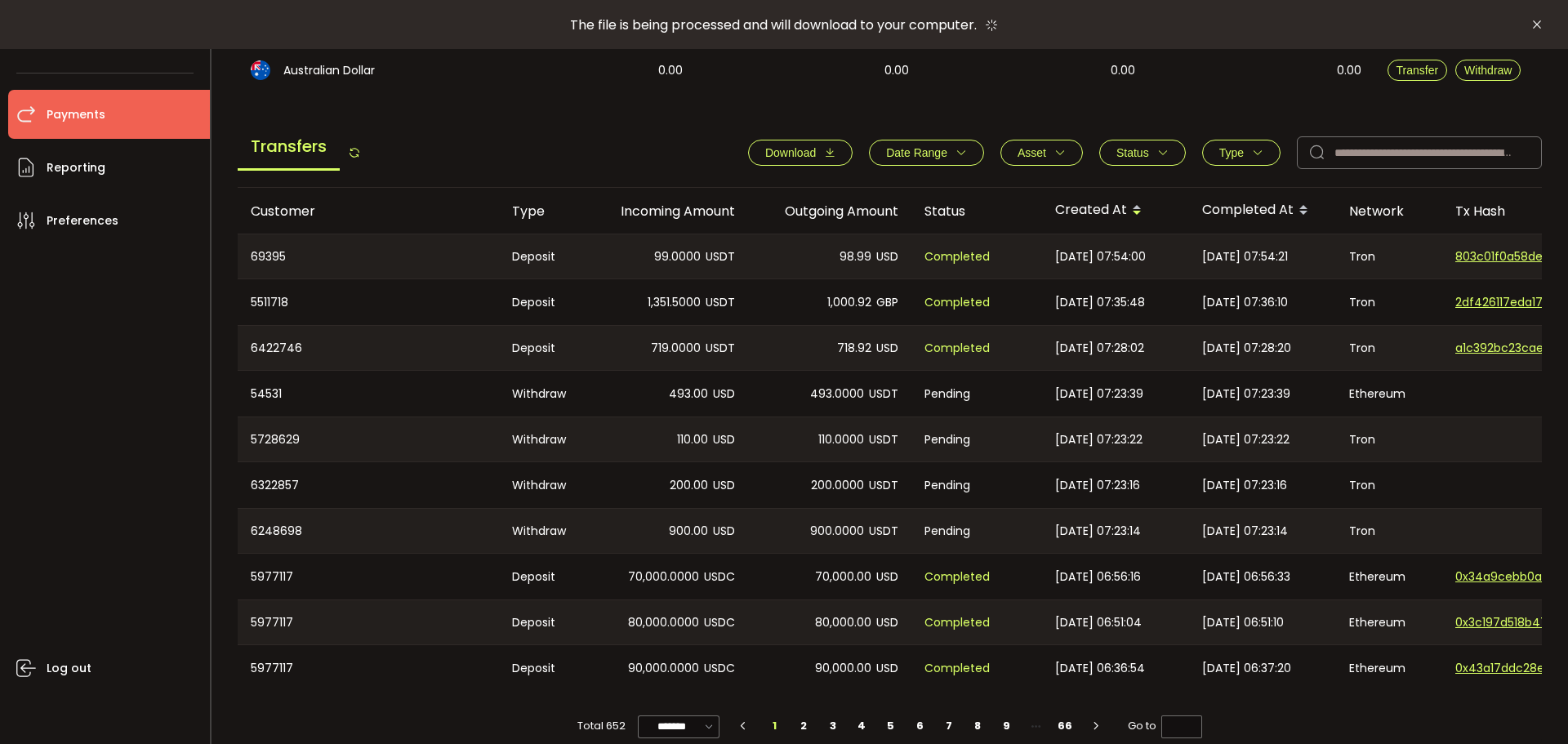
scroll to position [512, 0]
drag, startPoint x: 815, startPoint y: 173, endPoint x: 810, endPoint y: 161, distance: 13.0
click at [814, 169] on div "**********" at bounding box center [890, 156] width 1305 height 62
click at [809, 158] on span "Download" at bounding box center [790, 152] width 50 height 13
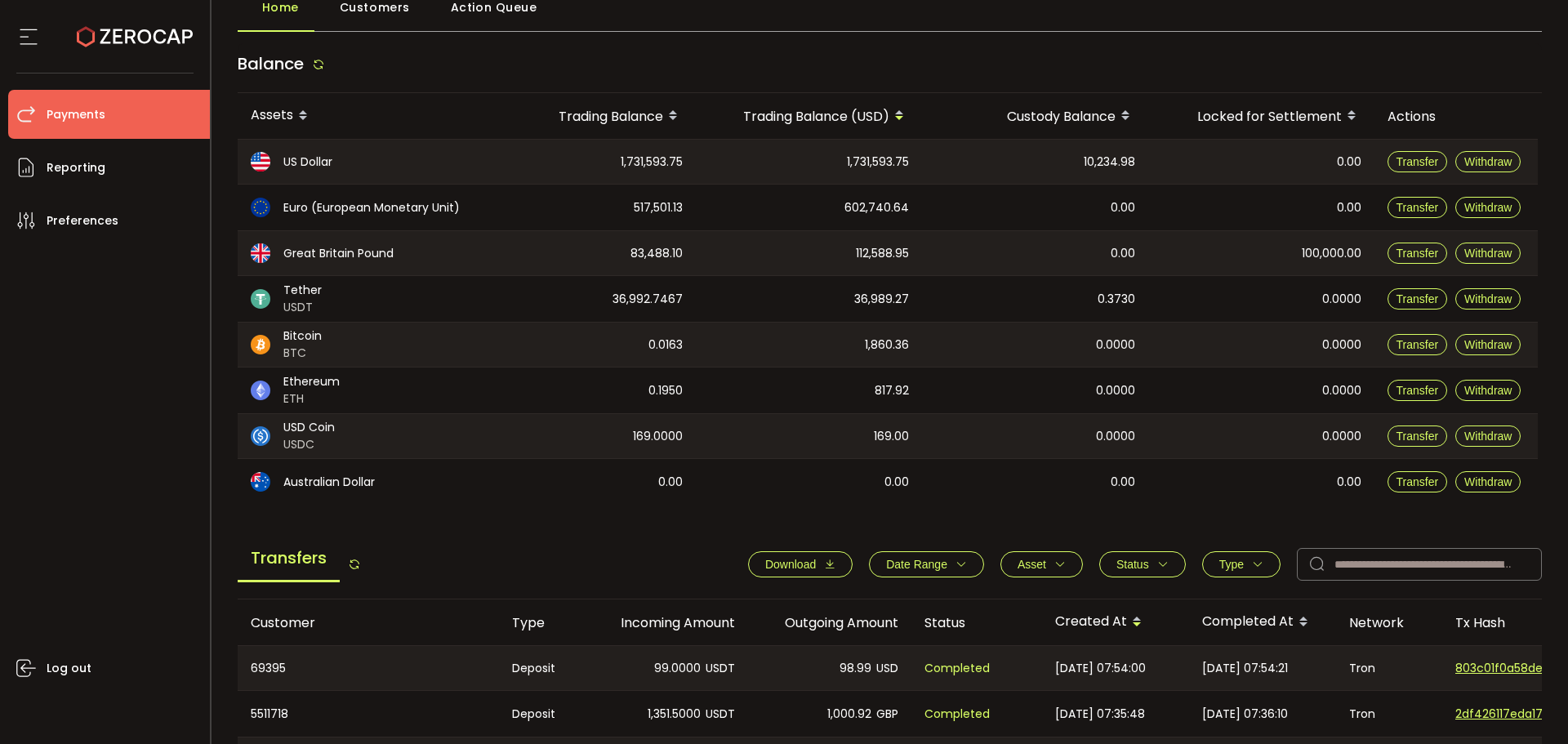
scroll to position [0, 0]
